Goal: Task Accomplishment & Management: Complete application form

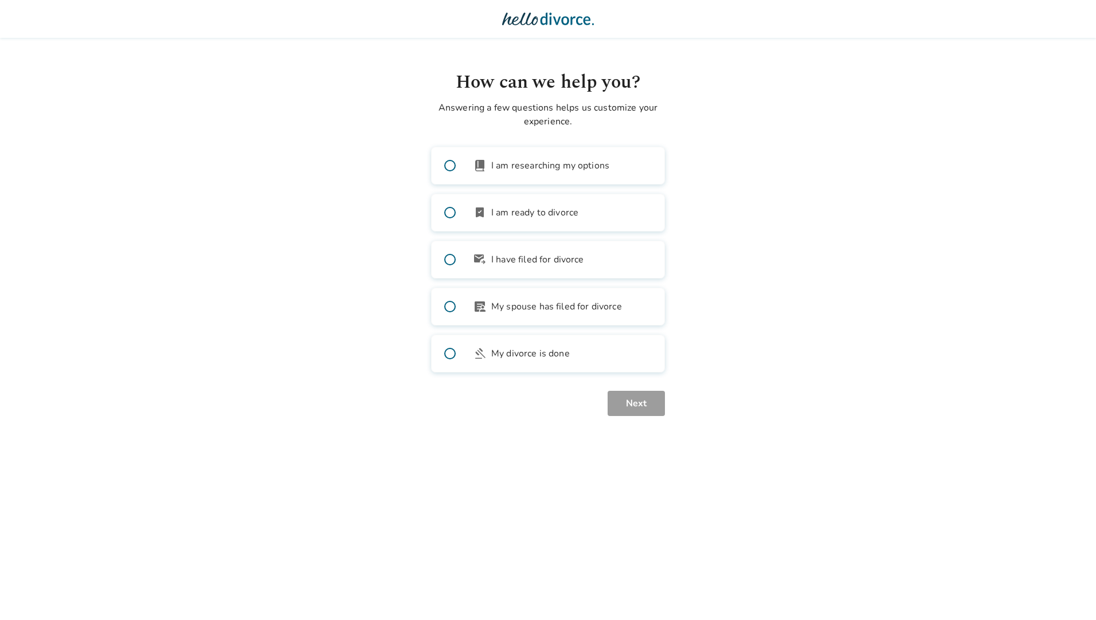
click at [536, 19] on img at bounding box center [548, 18] width 92 height 23
click at [571, 17] on img at bounding box center [548, 18] width 92 height 23
click at [445, 213] on span at bounding box center [450, 212] width 37 height 37
click at [628, 402] on button "Next" at bounding box center [635, 403] width 57 height 25
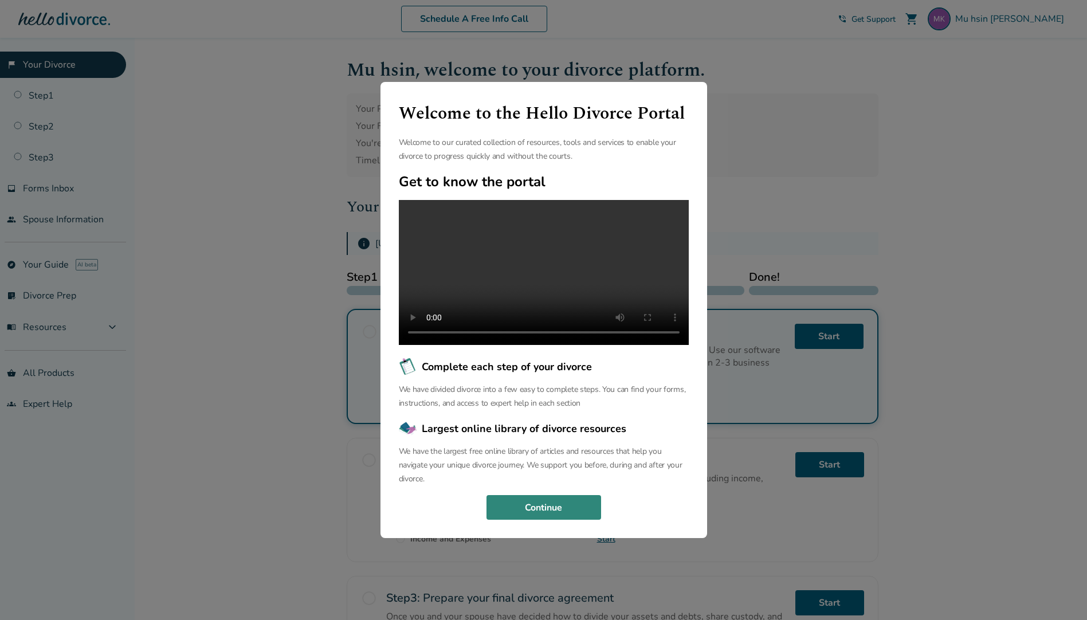
click at [528, 517] on button "Continue" at bounding box center [544, 507] width 115 height 25
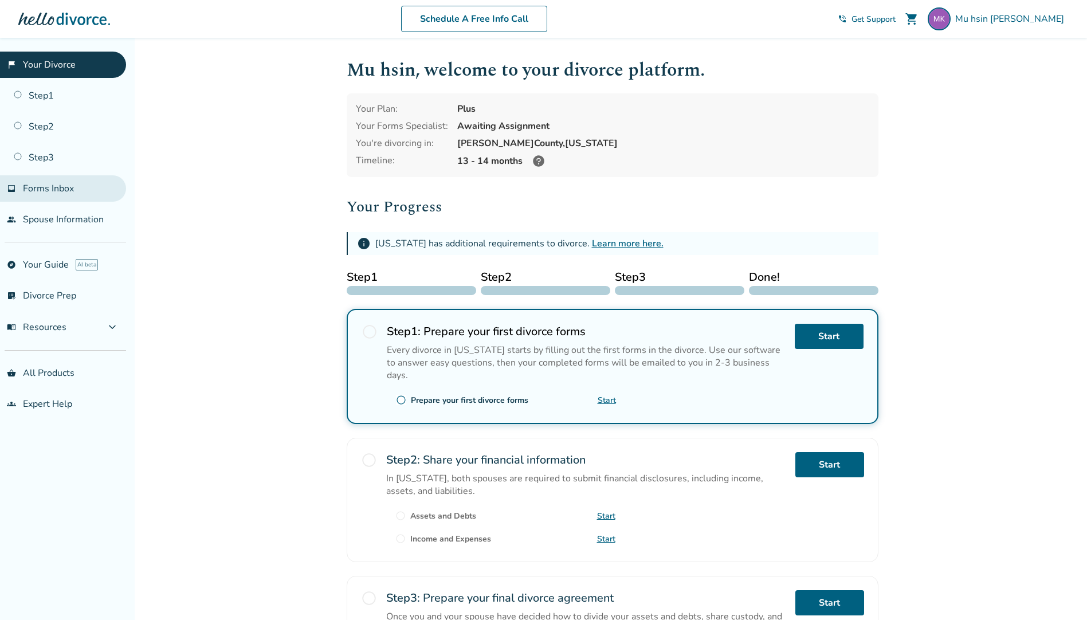
click at [53, 185] on span "Forms Inbox" at bounding box center [48, 188] width 51 height 13
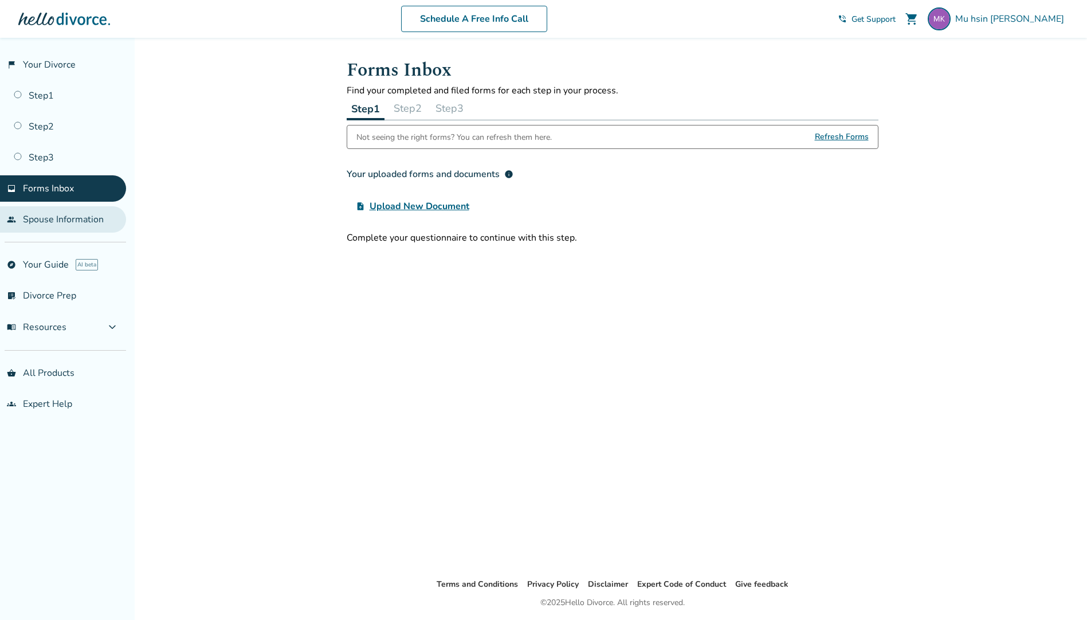
click at [60, 216] on link "people Spouse Information" at bounding box center [63, 219] width 126 height 26
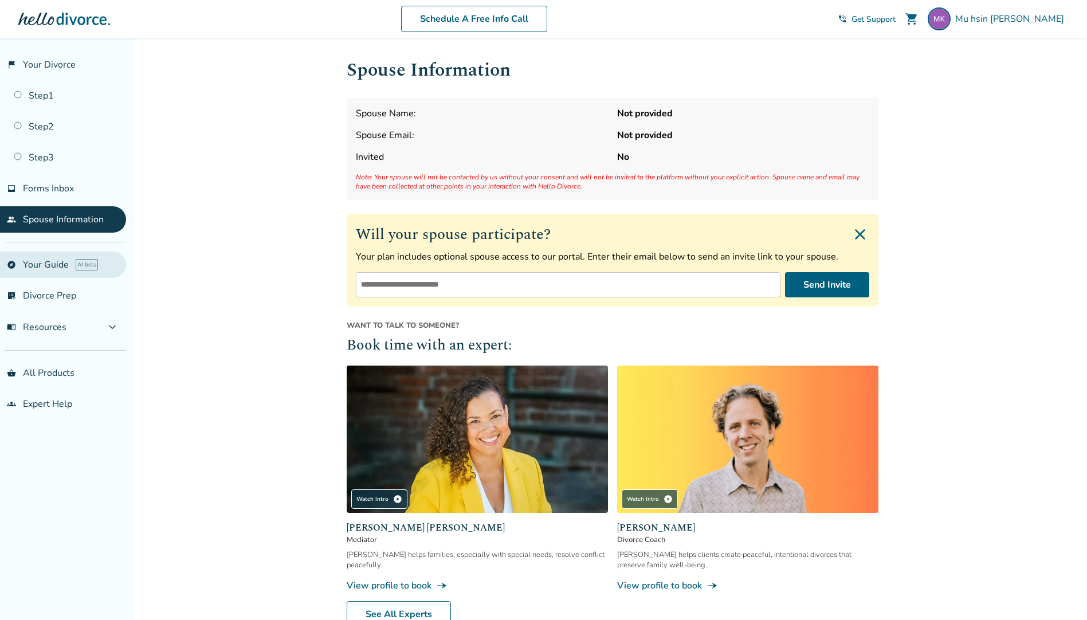
click at [54, 260] on link "explore Your Guide AI beta" at bounding box center [63, 265] width 126 height 26
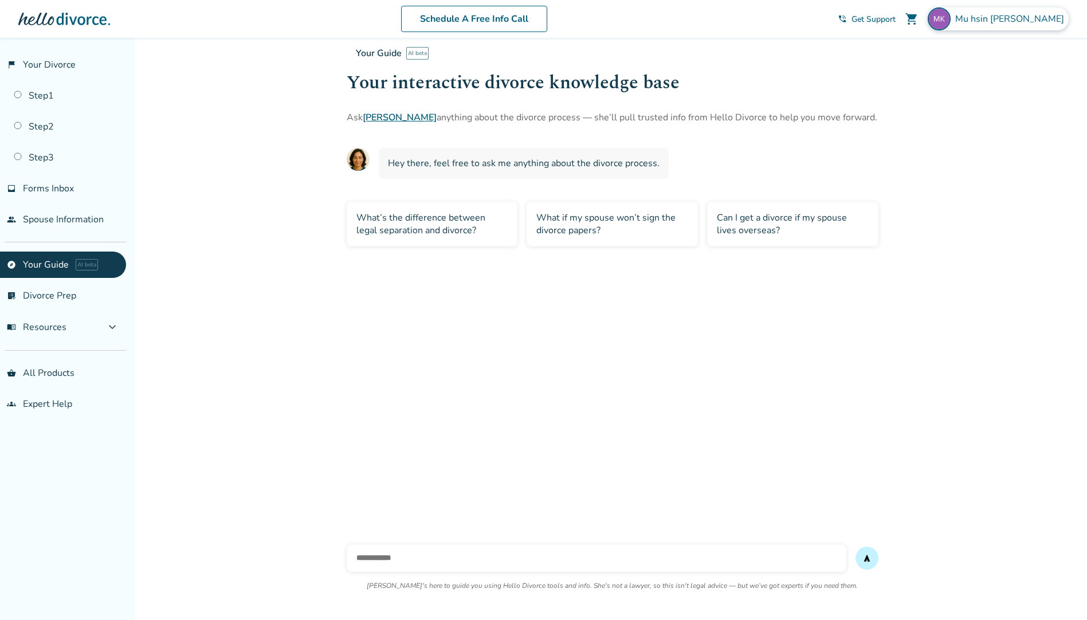
click at [1023, 14] on span "Mu hsin Kao" at bounding box center [1011, 19] width 113 height 13
click at [947, 88] on link "Profile" at bounding box center [948, 99] width 28 height 22
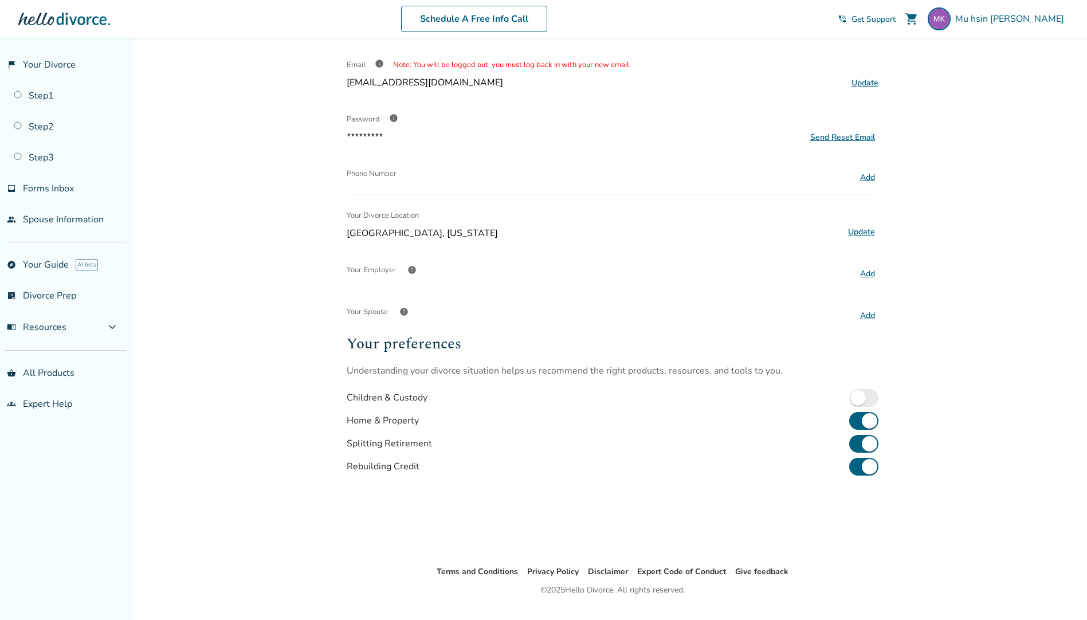
scroll to position [120, 0]
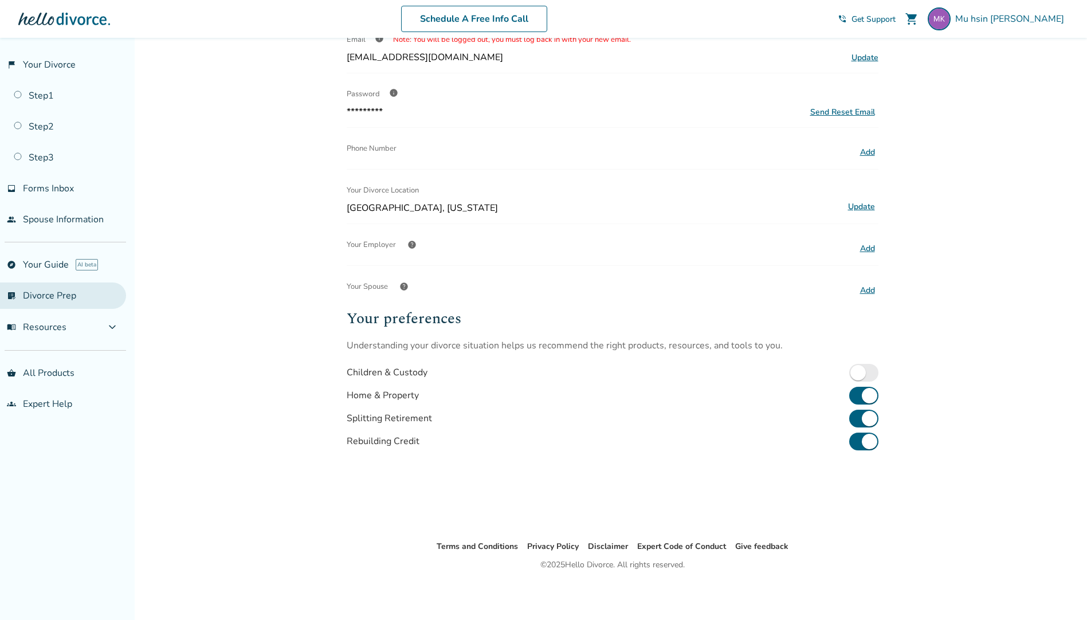
click at [73, 298] on link "list_alt_check Divorce Prep" at bounding box center [63, 296] width 126 height 26
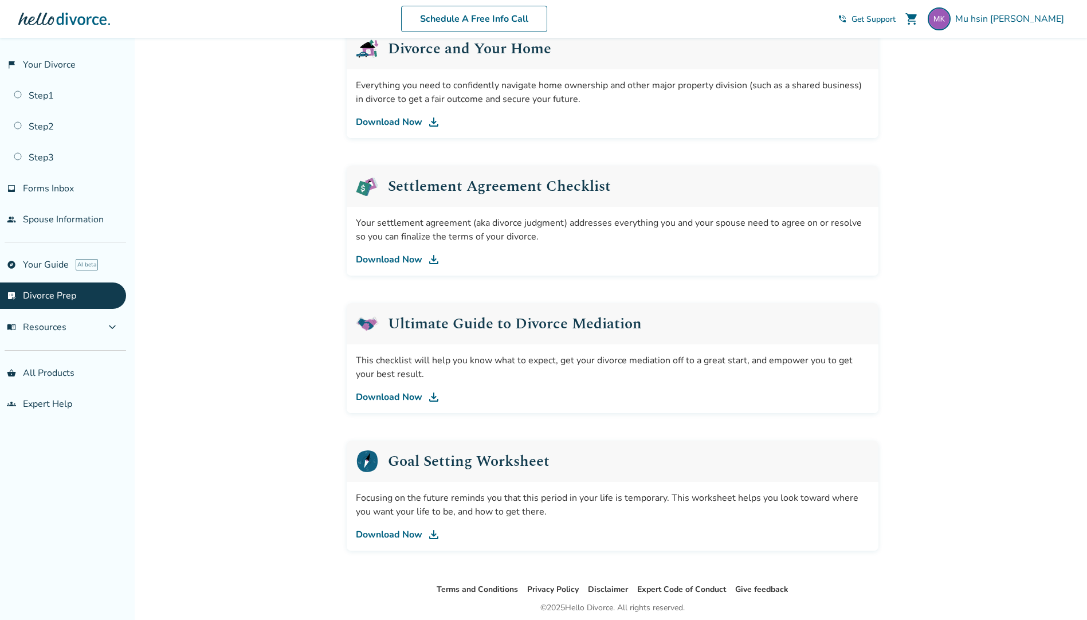
scroll to position [501, 0]
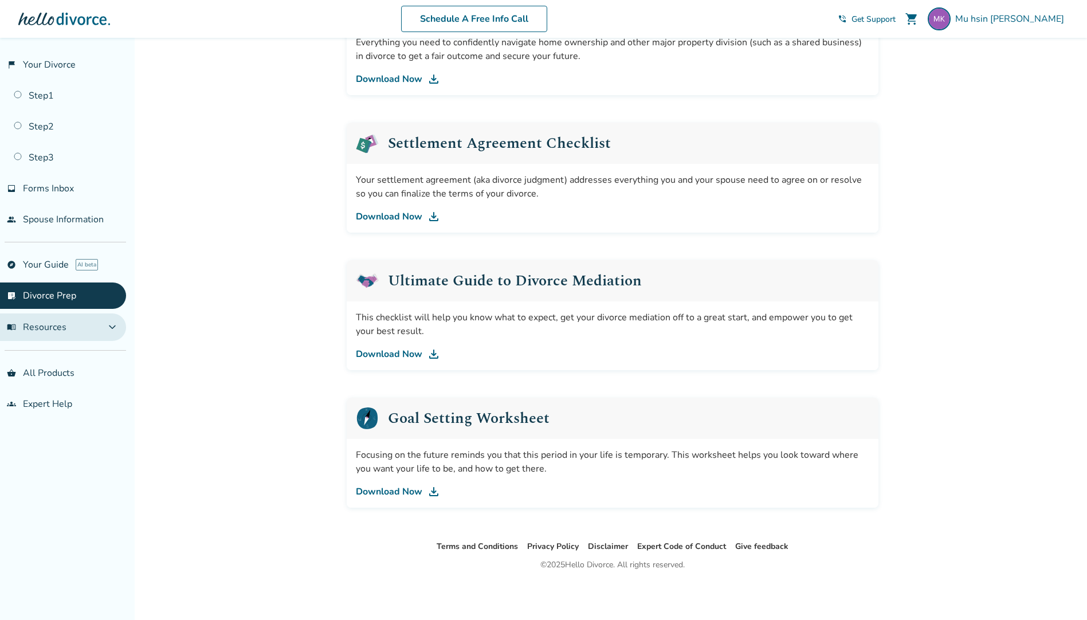
click at [67, 334] on button "menu_book Resources expand_more" at bounding box center [63, 327] width 126 height 28
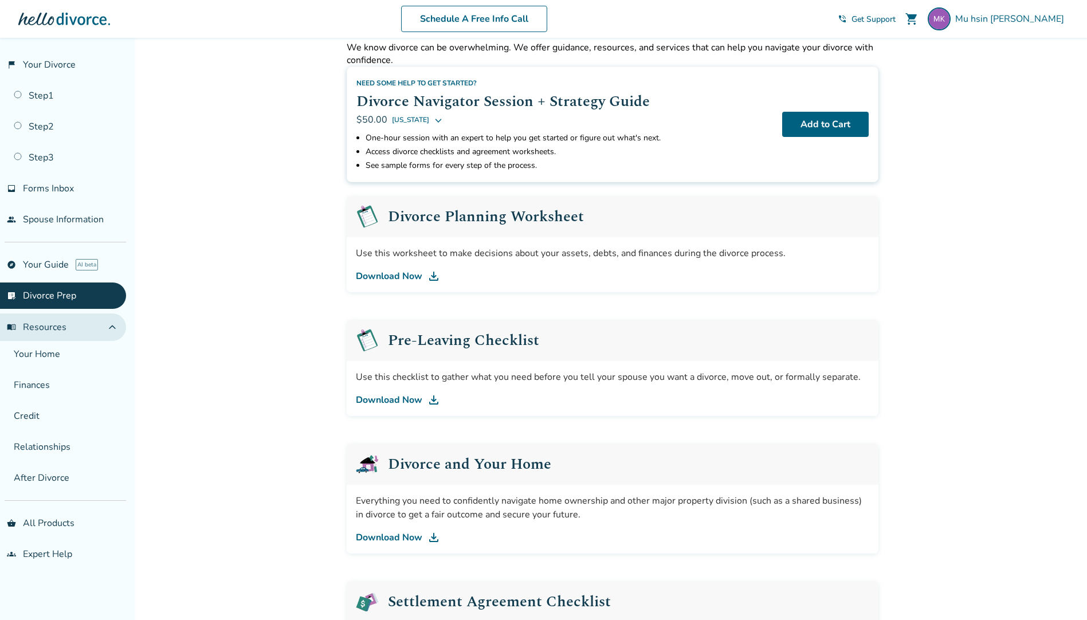
scroll to position [0, 0]
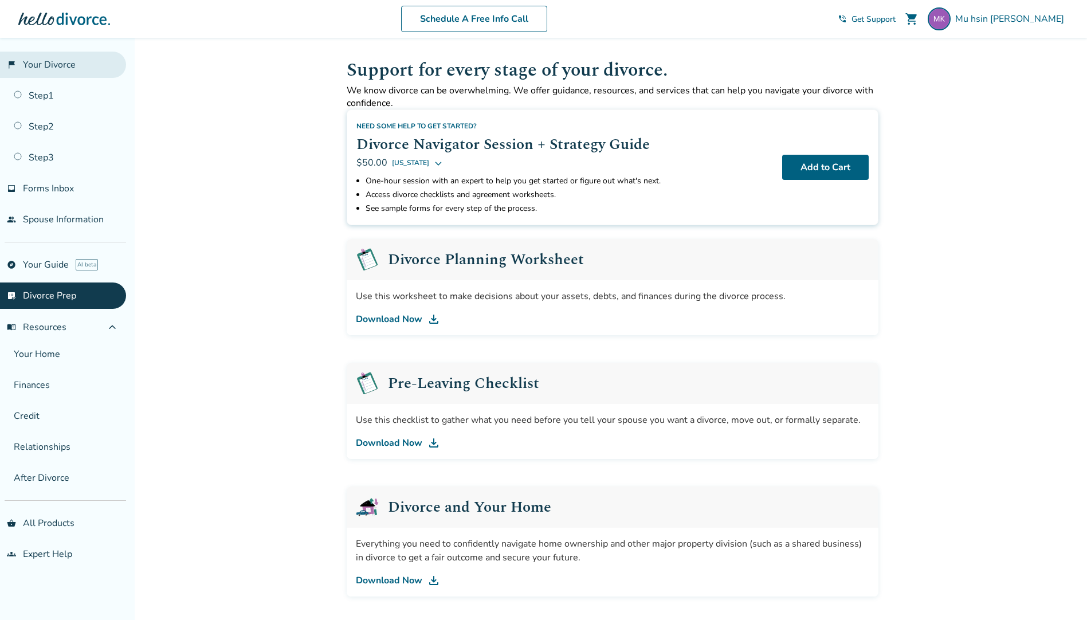
click at [42, 65] on link "flag_2 Your Divorce" at bounding box center [63, 65] width 126 height 26
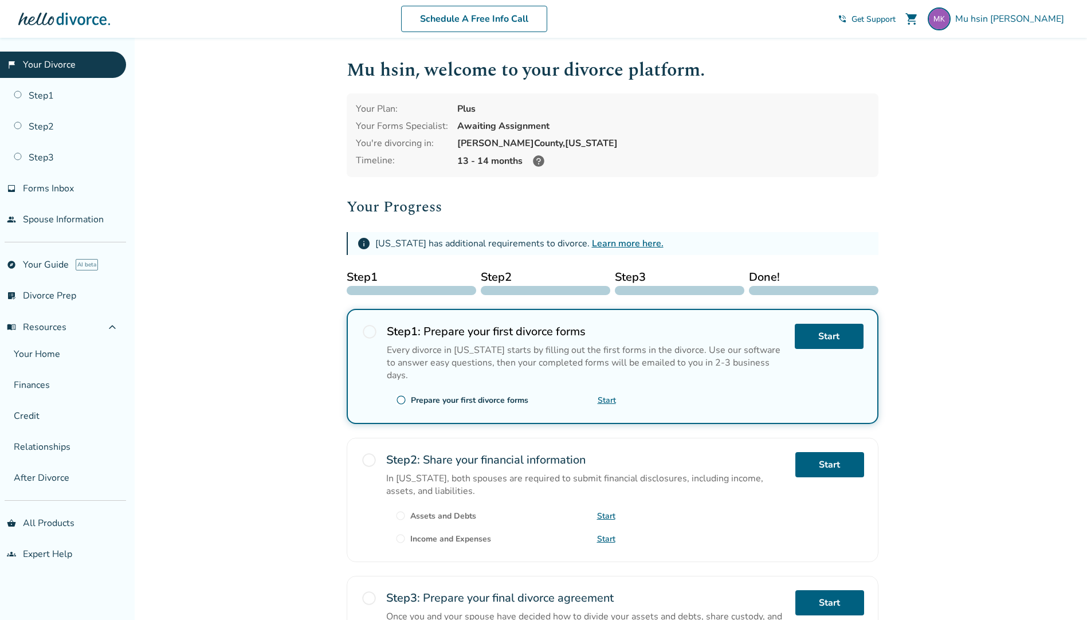
click at [605, 395] on link "Start" at bounding box center [607, 400] width 18 height 11
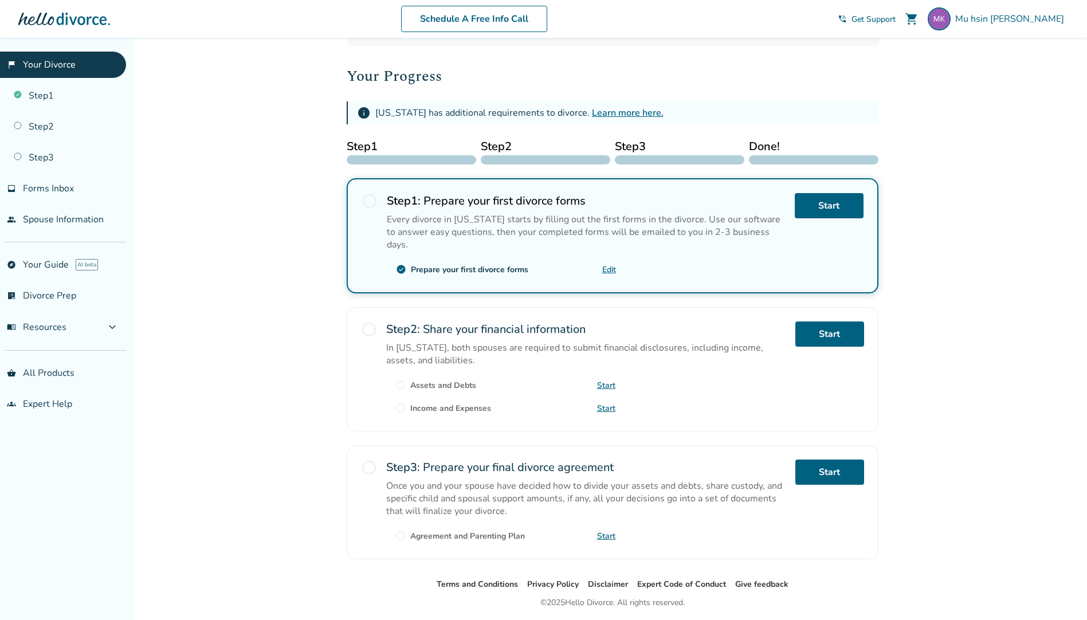
scroll to position [153, 0]
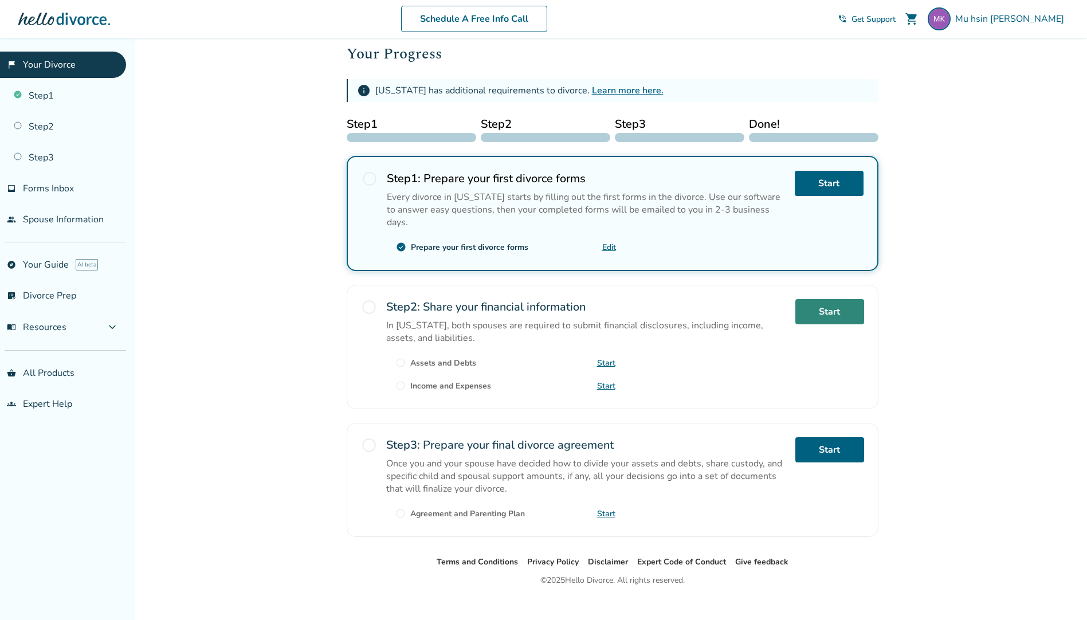
click at [834, 299] on link "Start" at bounding box center [829, 311] width 69 height 25
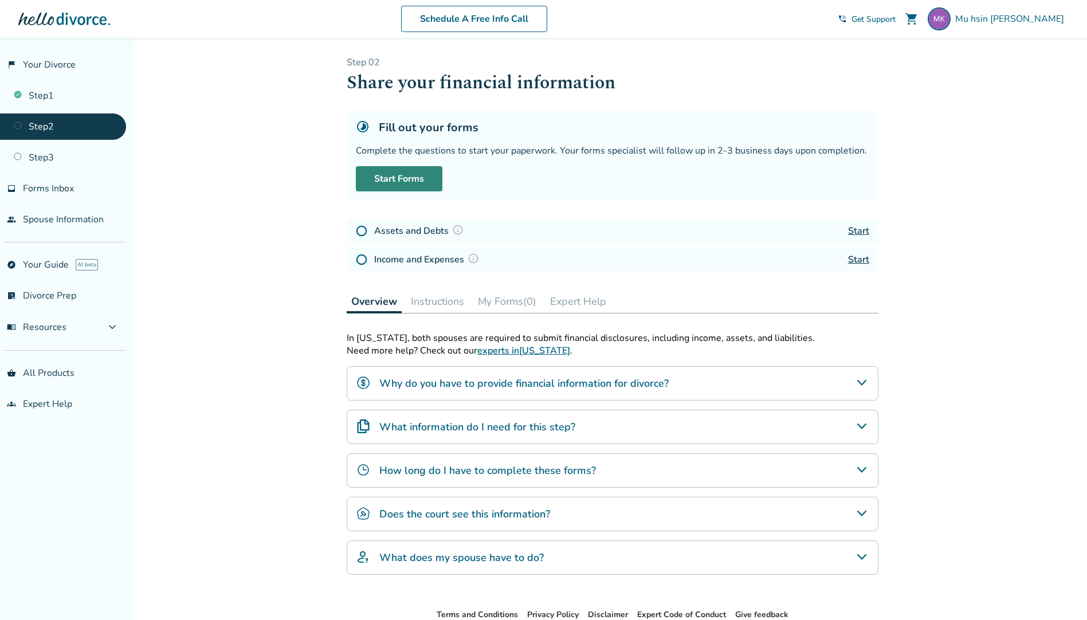
click at [411, 177] on link "Start Forms" at bounding box center [399, 178] width 87 height 25
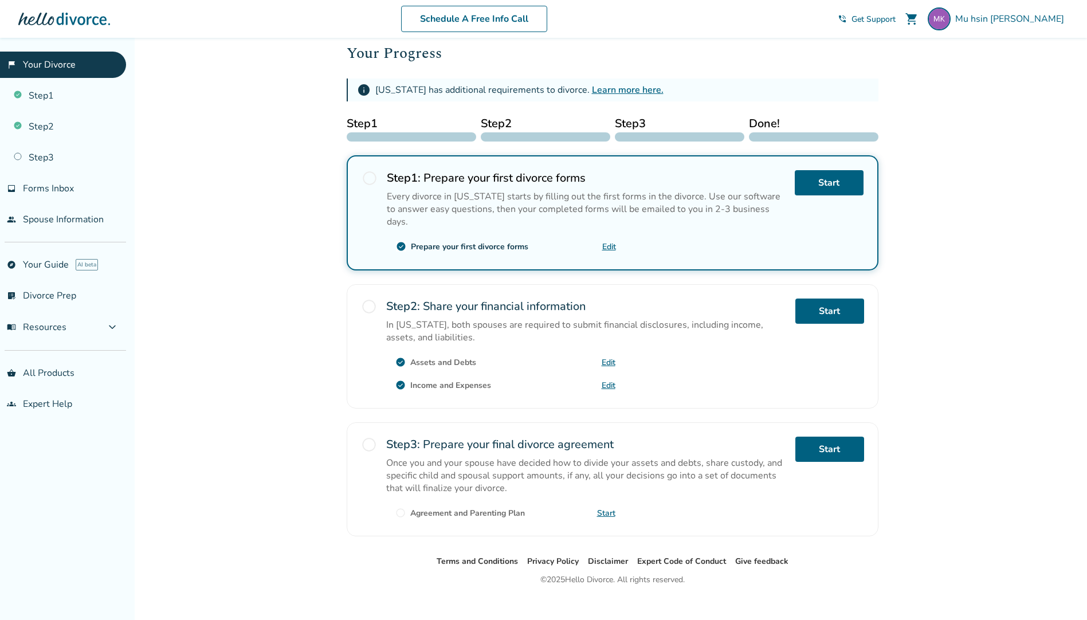
scroll to position [156, 0]
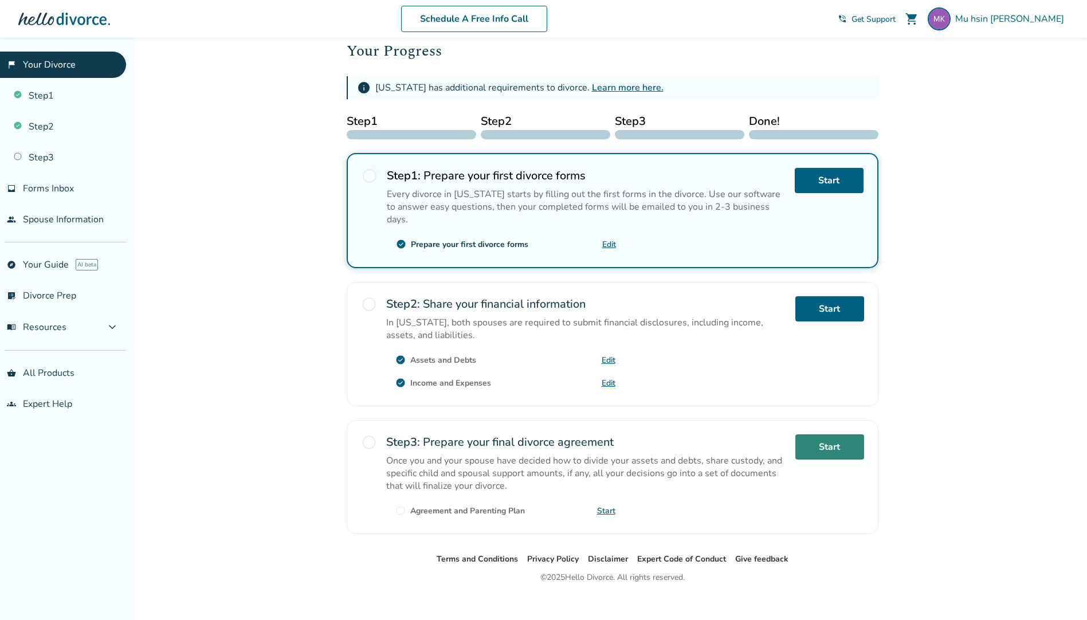
click at [827, 434] on link "Start" at bounding box center [829, 446] width 69 height 25
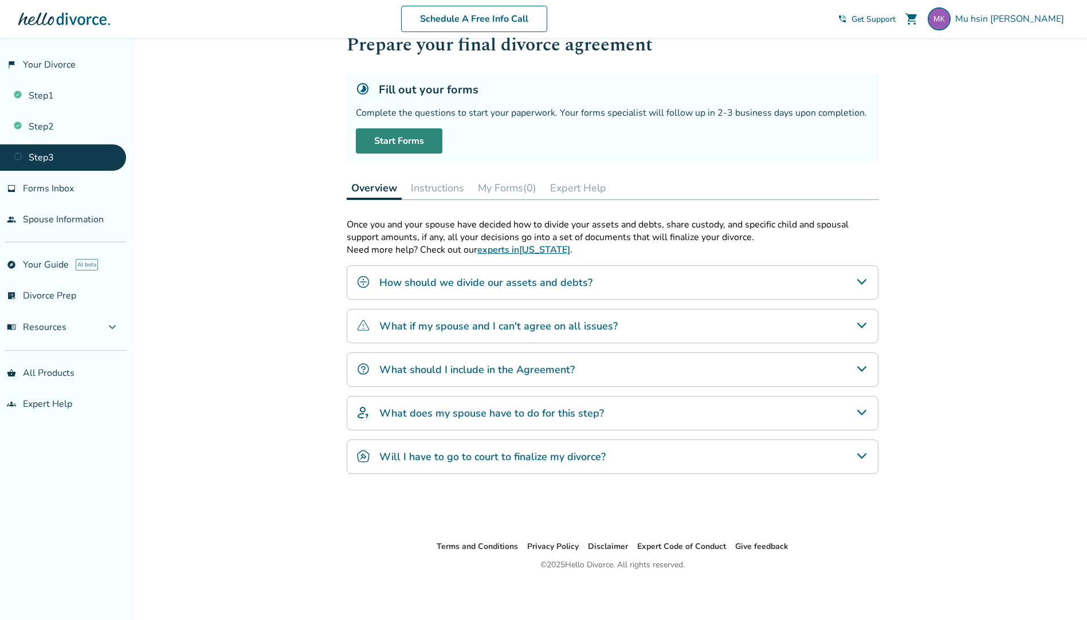
click at [411, 144] on link "Start Forms" at bounding box center [399, 140] width 87 height 25
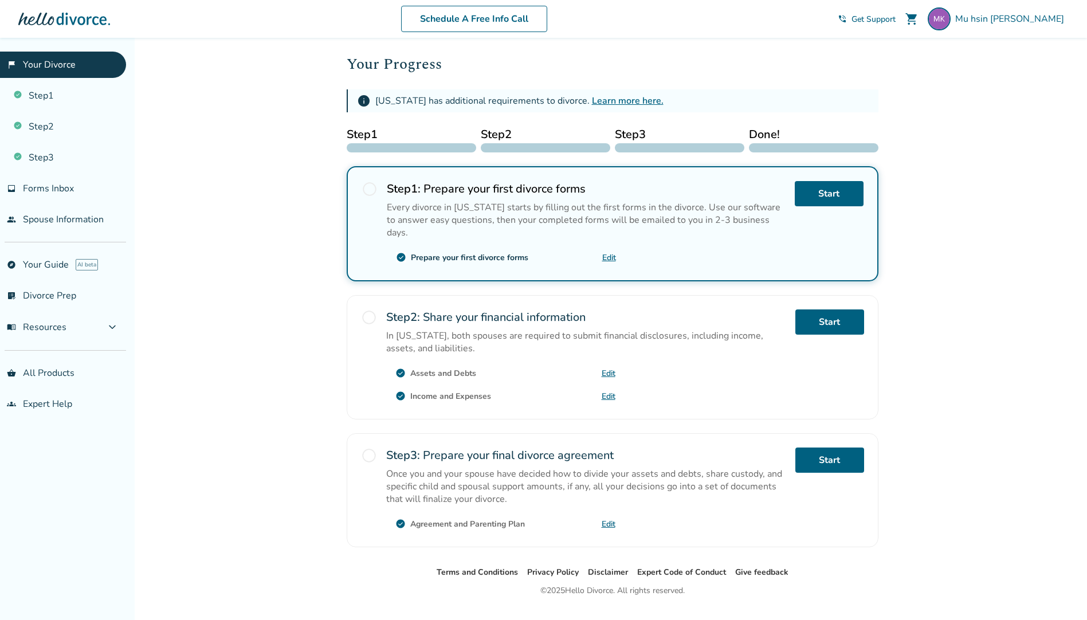
scroll to position [156, 0]
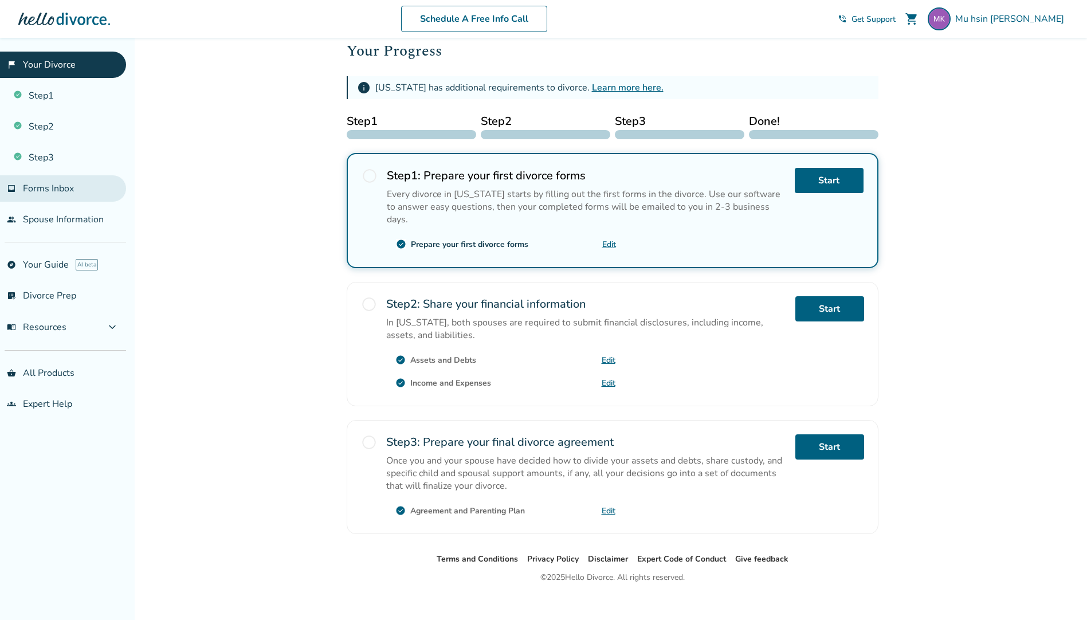
click at [46, 187] on span "Forms Inbox" at bounding box center [48, 188] width 51 height 13
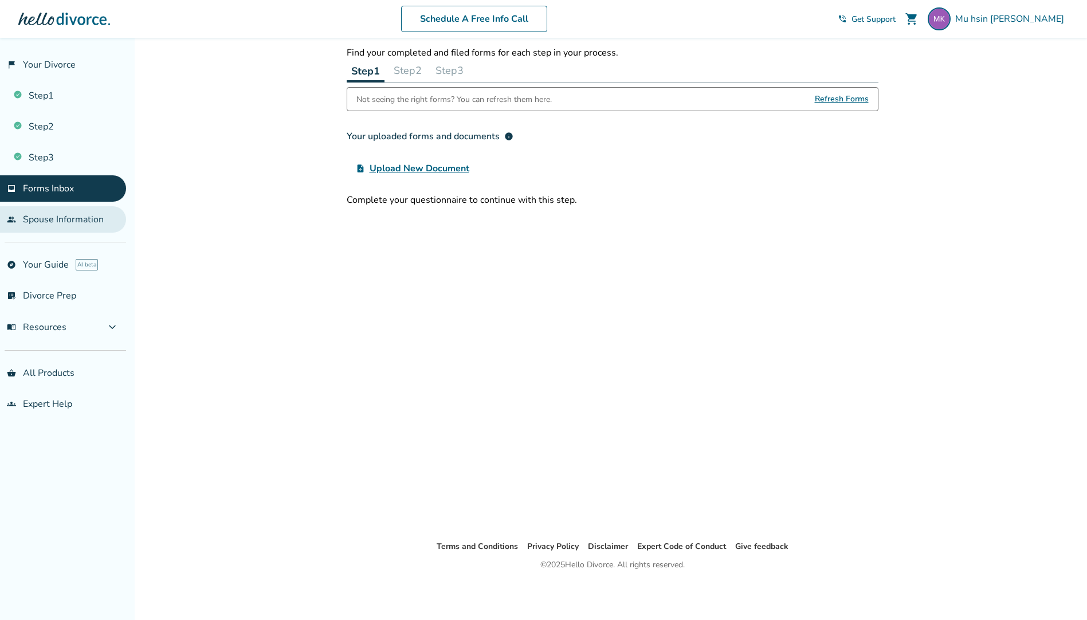
click at [44, 225] on link "people Spouse Information" at bounding box center [63, 219] width 126 height 26
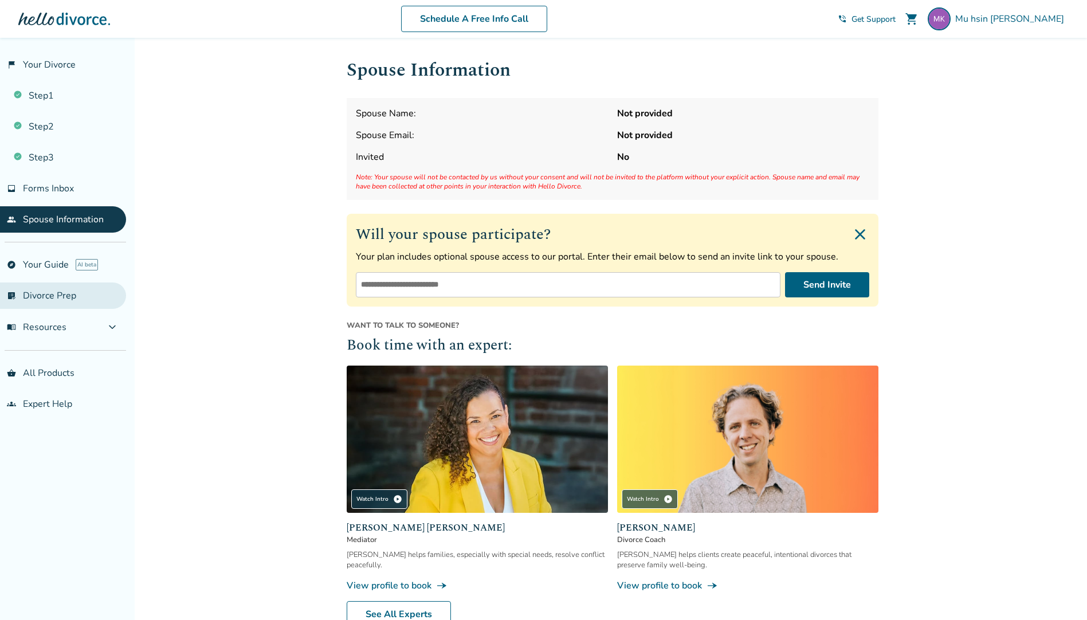
click at [38, 297] on link "list_alt_check Divorce Prep" at bounding box center [63, 296] width 126 height 26
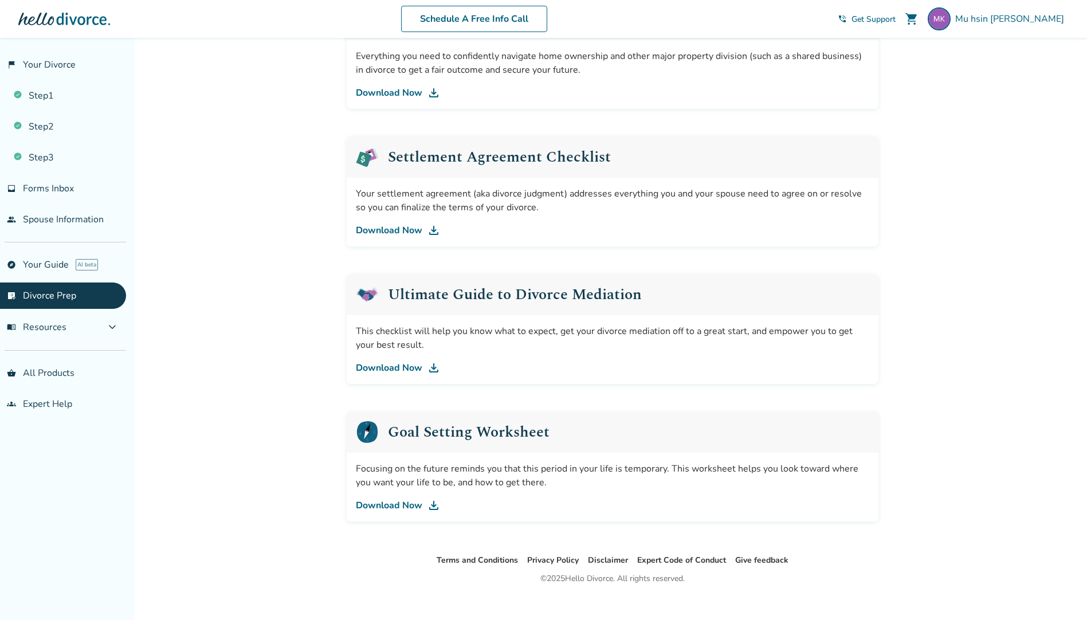
scroll to position [501, 0]
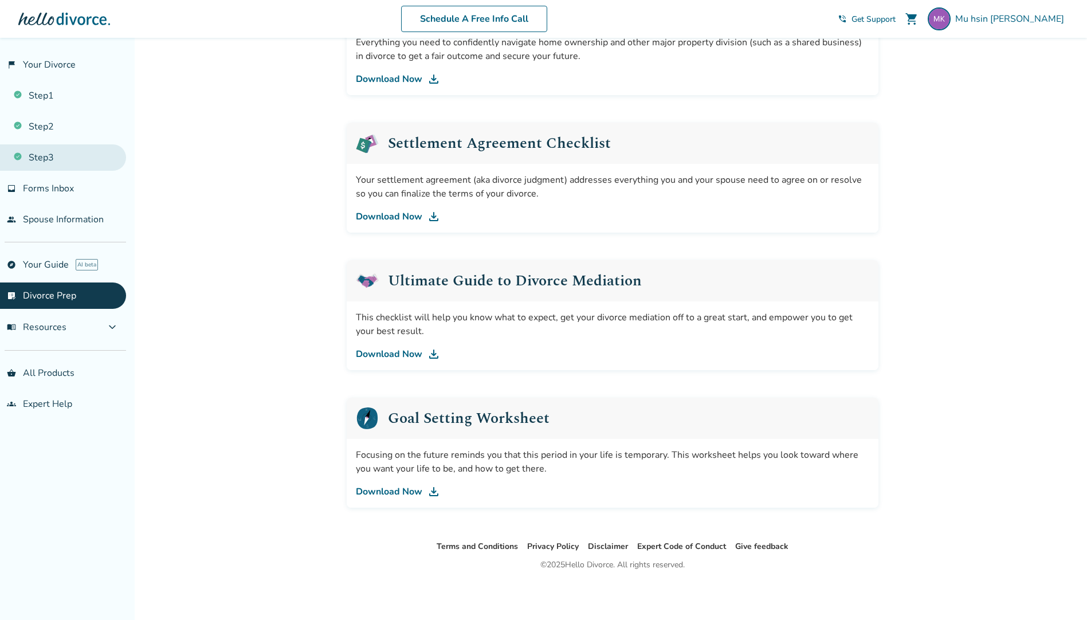
click at [35, 151] on link "Step 3" at bounding box center [63, 157] width 126 height 26
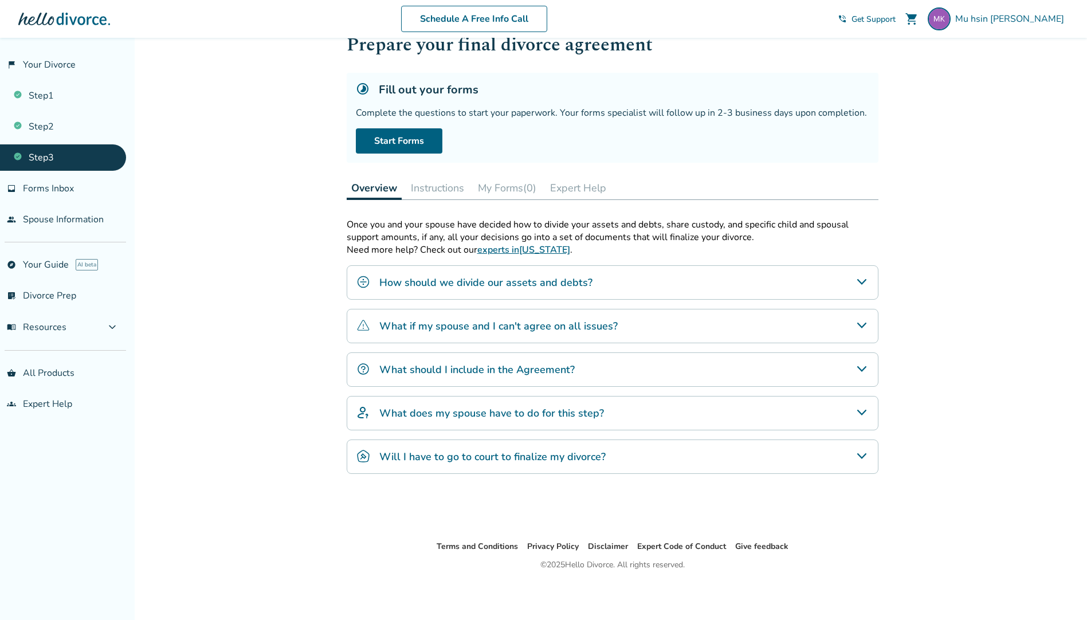
scroll to position [38, 0]
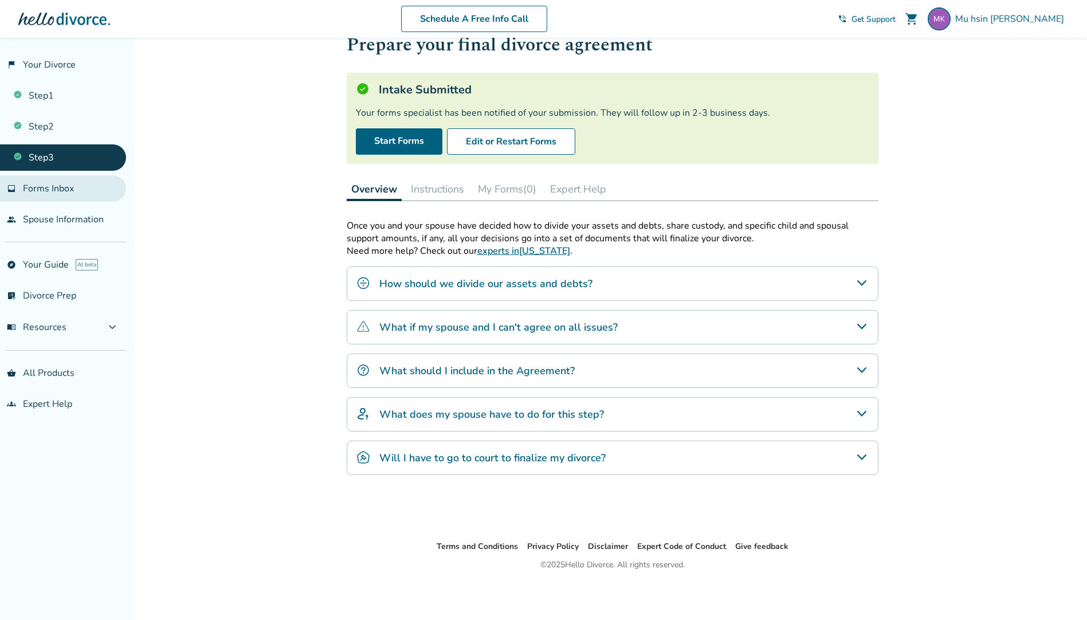
click at [37, 189] on span "Forms Inbox" at bounding box center [48, 188] width 51 height 13
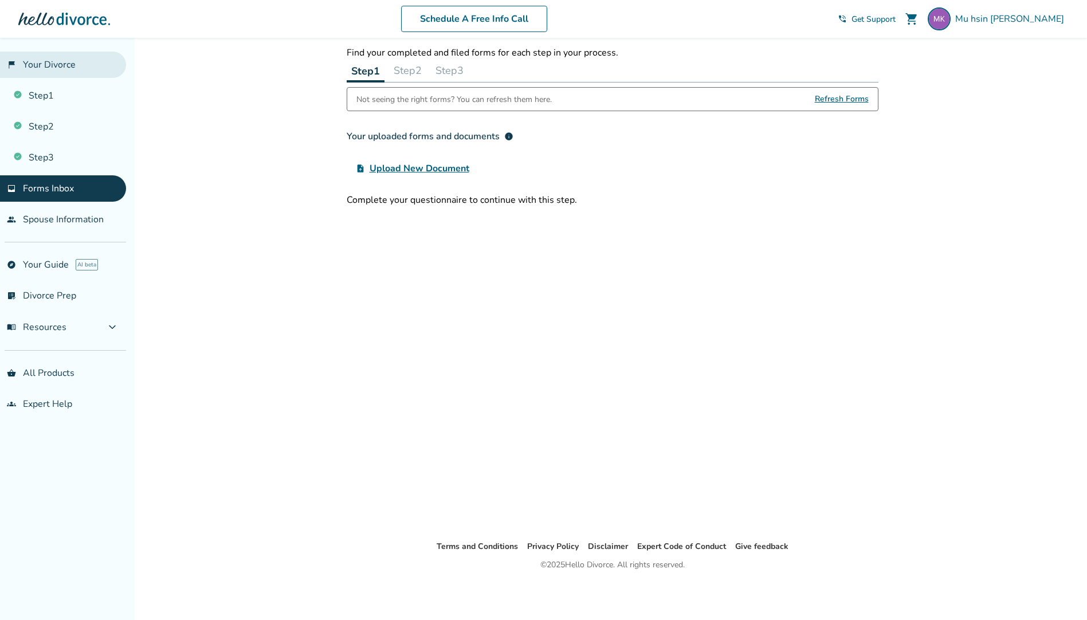
click at [40, 69] on link "flag_2 Your Divorce" at bounding box center [63, 65] width 126 height 26
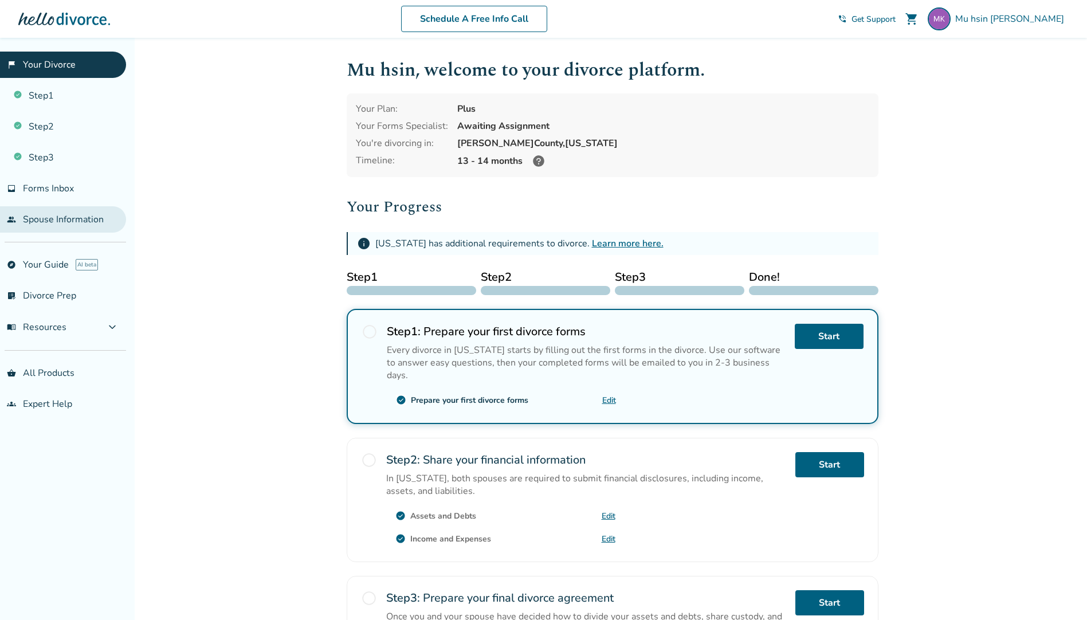
click at [96, 219] on link "people Spouse Information" at bounding box center [63, 219] width 126 height 26
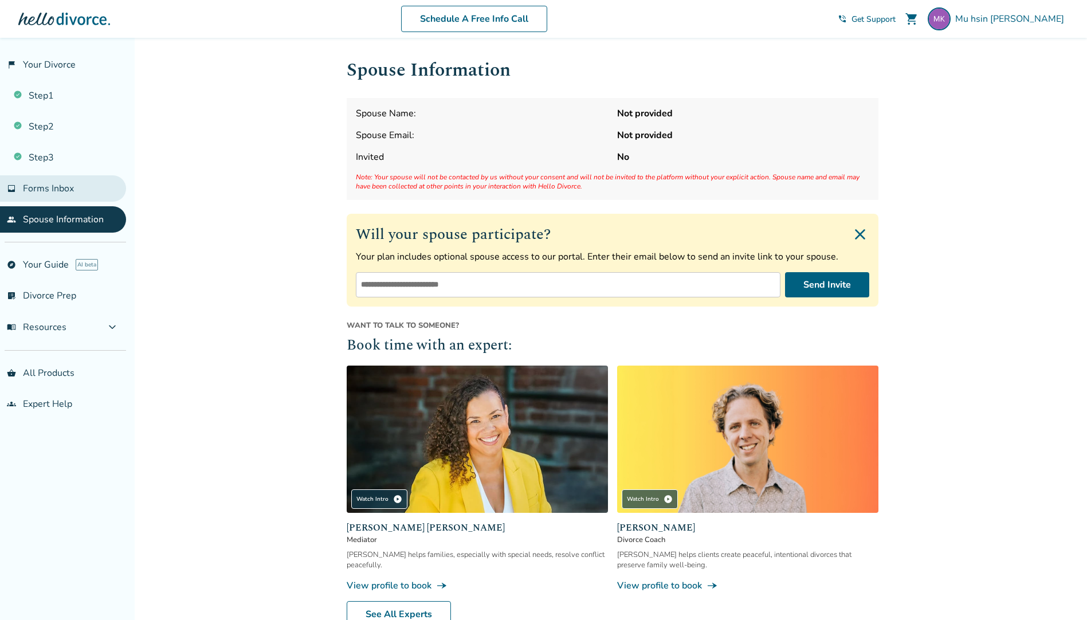
click at [68, 195] on link "inbox Forms Inbox" at bounding box center [63, 188] width 126 height 26
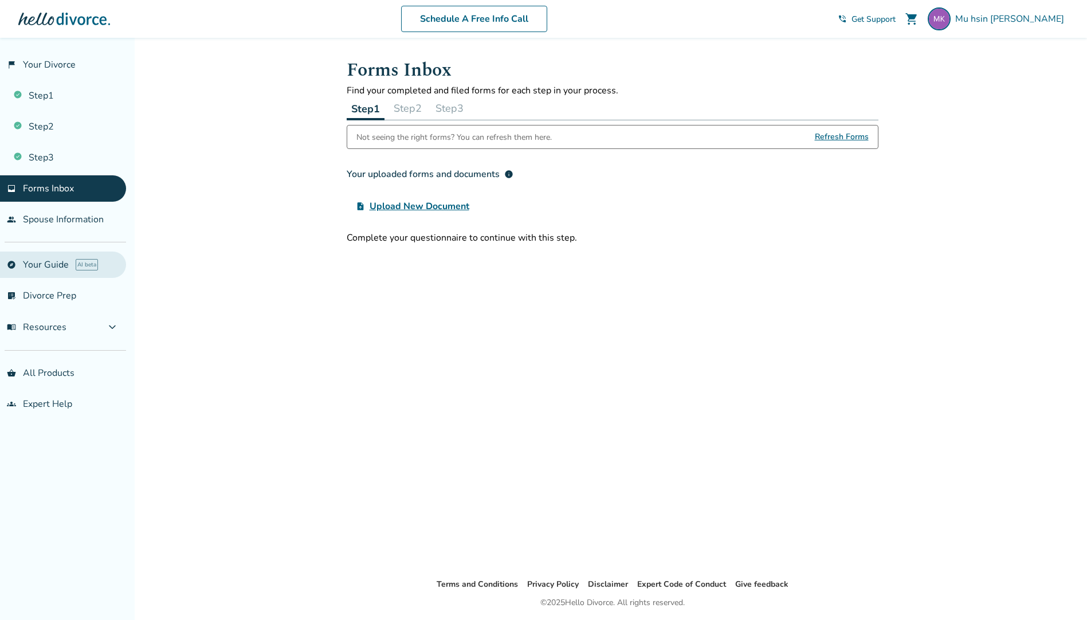
click at [49, 267] on link "explore Your Guide AI beta" at bounding box center [63, 265] width 126 height 26
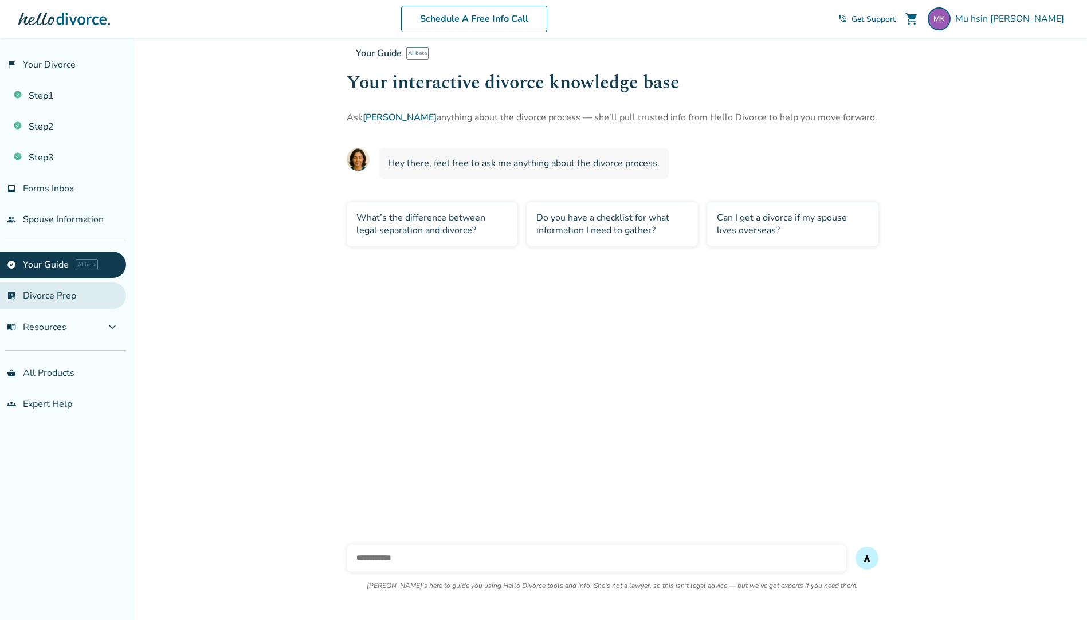
click at [32, 295] on link "list_alt_check Divorce Prep" at bounding box center [63, 296] width 126 height 26
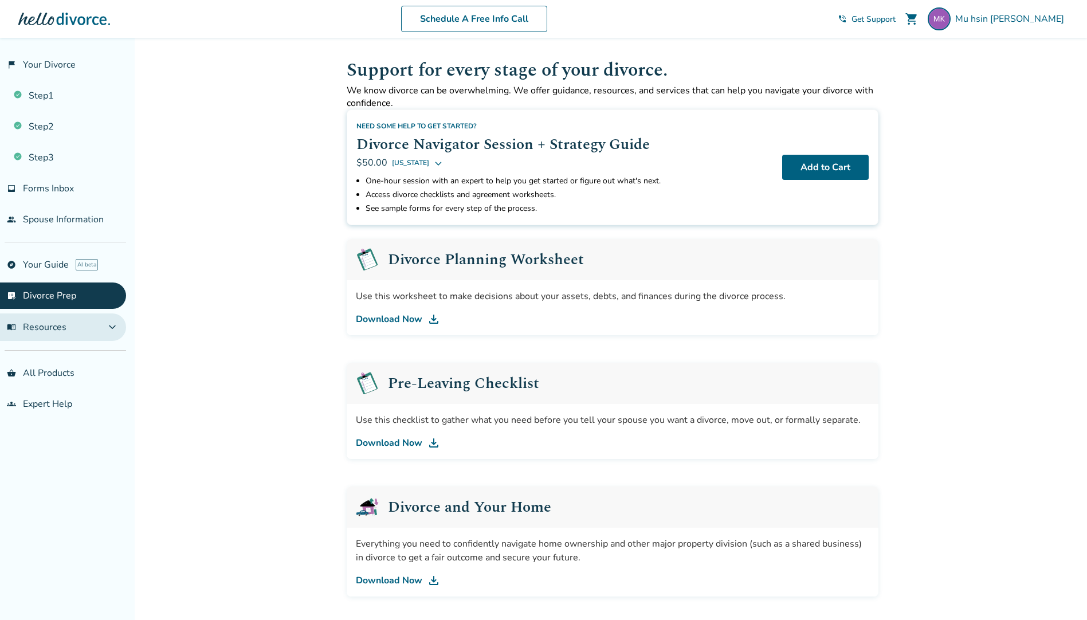
click at [83, 331] on button "menu_book Resources expand_more" at bounding box center [63, 327] width 126 height 28
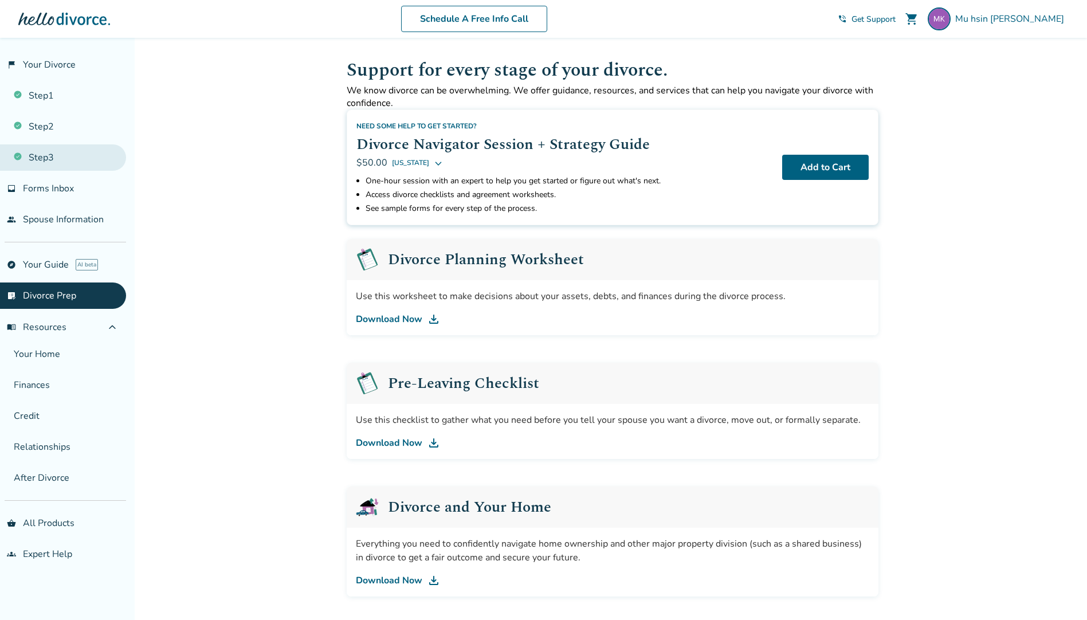
click at [43, 150] on link "Step 3" at bounding box center [63, 157] width 126 height 26
